Goal: Task Accomplishment & Management: Complete application form

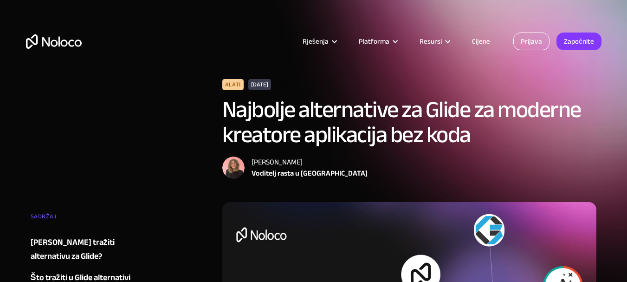
click at [539, 42] on font "Prijava" at bounding box center [530, 41] width 21 height 13
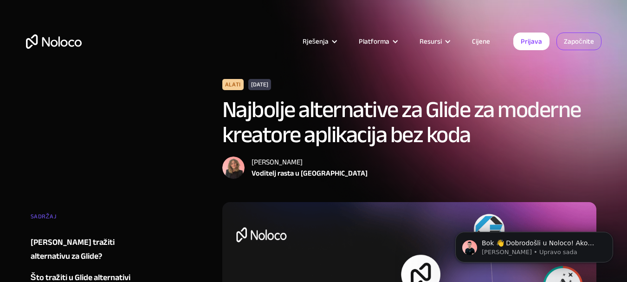
click at [0, 0] on link "Započnite" at bounding box center [0, 0] width 0 height 0
click at [527, 44] on font "Prijava" at bounding box center [530, 41] width 21 height 13
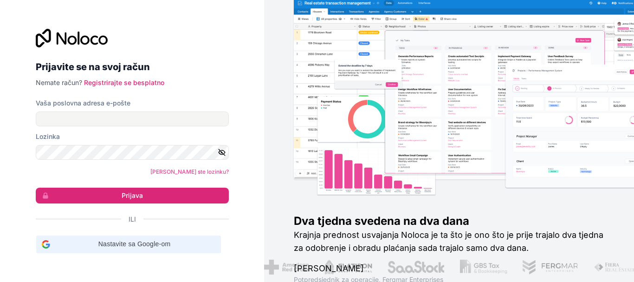
click at [120, 247] on font "Nastavite sa Google-om" at bounding box center [134, 243] width 72 height 7
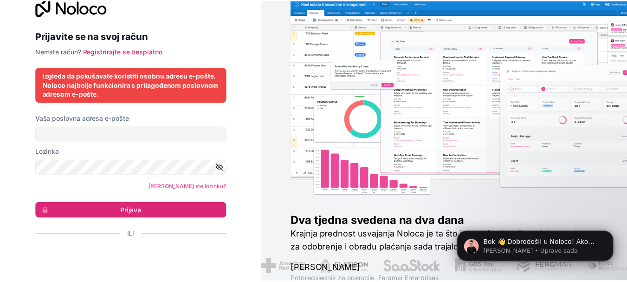
scroll to position [22, 0]
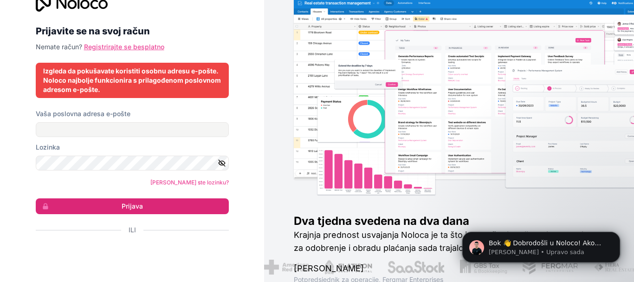
click at [137, 46] on font "Registrirajte se besplatno" at bounding box center [124, 47] width 80 height 8
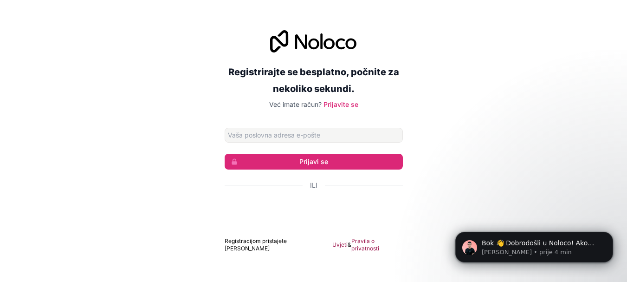
type input "[DOMAIN_NAME][EMAIL_ADDRESS][DOMAIN_NAME]"
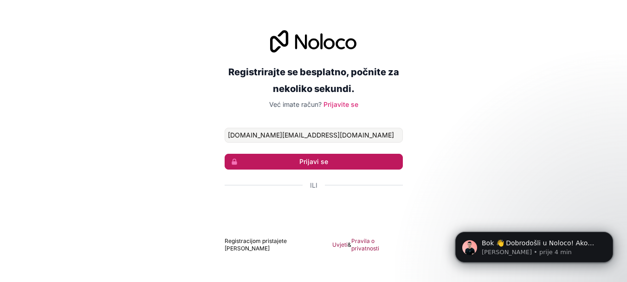
click at [327, 165] on font "Prijavi se" at bounding box center [313, 161] width 29 height 8
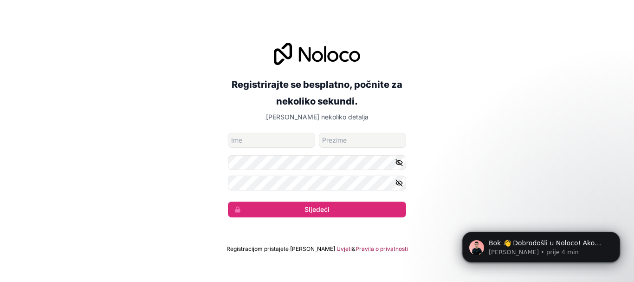
click at [284, 141] on input "ime" at bounding box center [271, 140] width 87 height 15
type input "[PERSON_NAME]"
type input "[DOMAIN_NAME][EMAIL_ADDRESS][DOMAIN_NAME]"
click at [399, 160] on icon "button" at bounding box center [399, 162] width 8 height 8
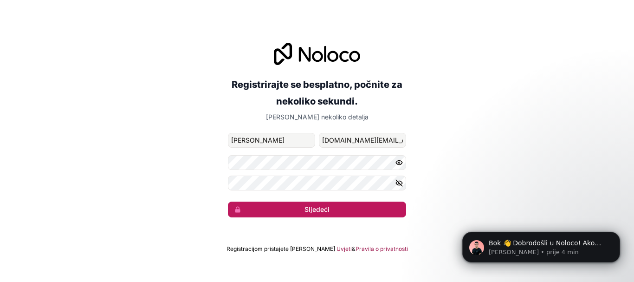
click at [369, 210] on button "Sljedeći" at bounding box center [317, 209] width 178 height 16
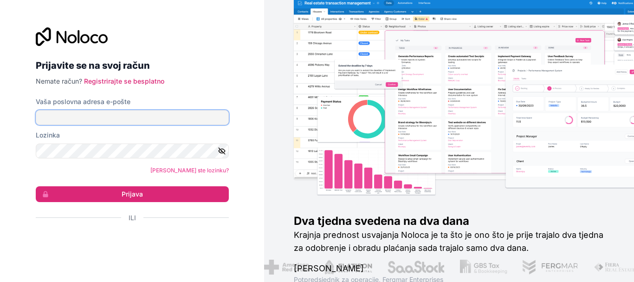
type input "drvomont.company@gmail.com"
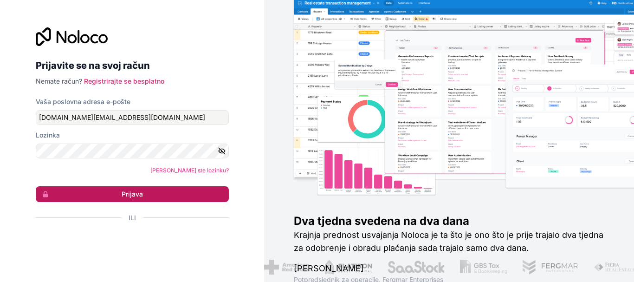
drag, startPoint x: 144, startPoint y: 182, endPoint x: 147, endPoint y: 195, distance: 13.4
click at [144, 182] on form "Vaša poslovna adresa e-pošte drvomont.company@gmail.com Lozinka Zaboravili ste …" at bounding box center [132, 176] width 193 height 158
click at [148, 194] on button "Prijava" at bounding box center [132, 194] width 193 height 16
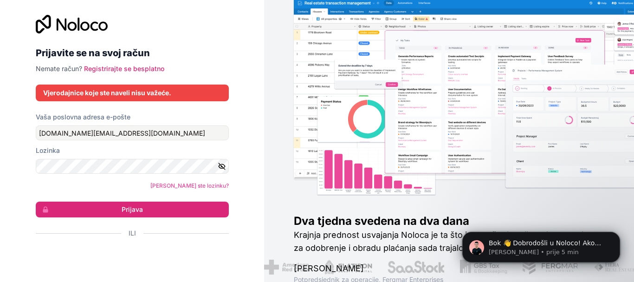
click at [218, 167] on icon "button" at bounding box center [221, 166] width 6 height 4
click at [176, 208] on button "Prijava" at bounding box center [132, 209] width 193 height 16
